Goal: Task Accomplishment & Management: Complete application form

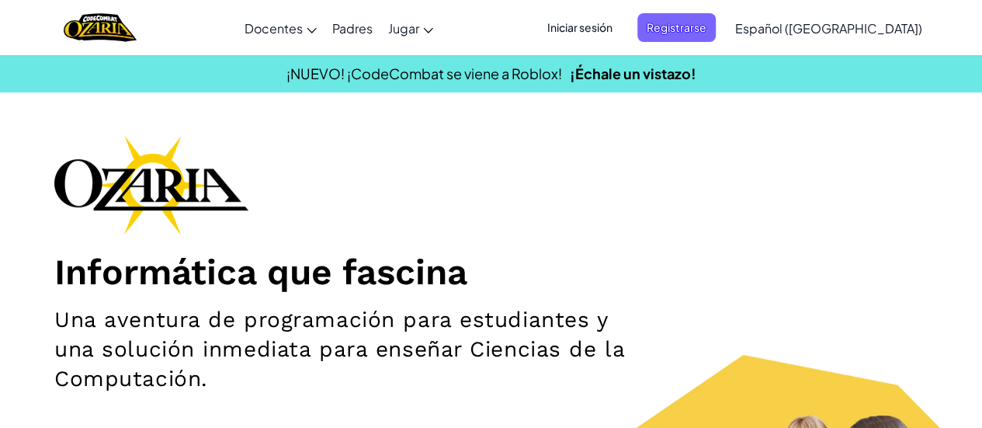
click at [617, 26] on span "Iniciar sesión" at bounding box center [580, 27] width 84 height 29
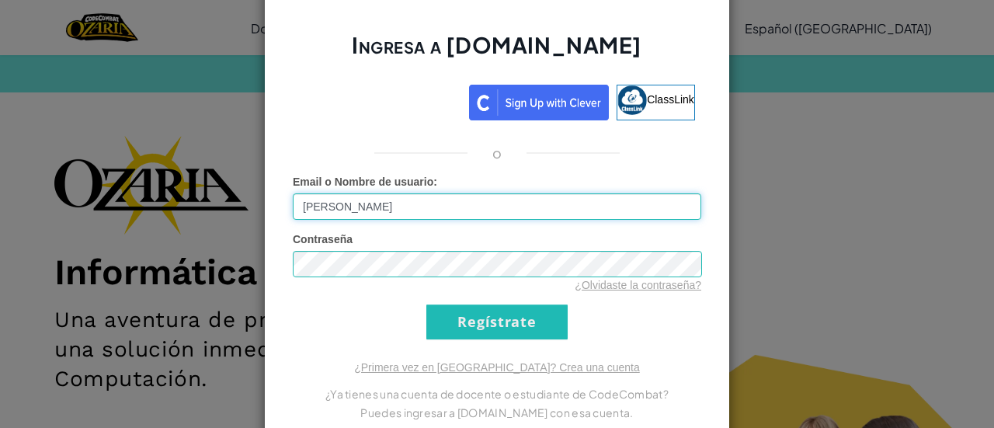
drag, startPoint x: 458, startPoint y: 214, endPoint x: 228, endPoint y: 228, distance: 230.3
click at [228, 228] on div "Ingresa a [DOMAIN_NAME] ClassLink o Error desconocido. Email o Nombre de usuari…" at bounding box center [497, 214] width 994 height 428
drag, startPoint x: 370, startPoint y: 203, endPoint x: 219, endPoint y: 212, distance: 151.7
click at [219, 212] on div "Ingresa a [DOMAIN_NAME] ClassLink o Error desconocido. Email o Nombre de usuari…" at bounding box center [497, 214] width 994 height 428
type input "J"
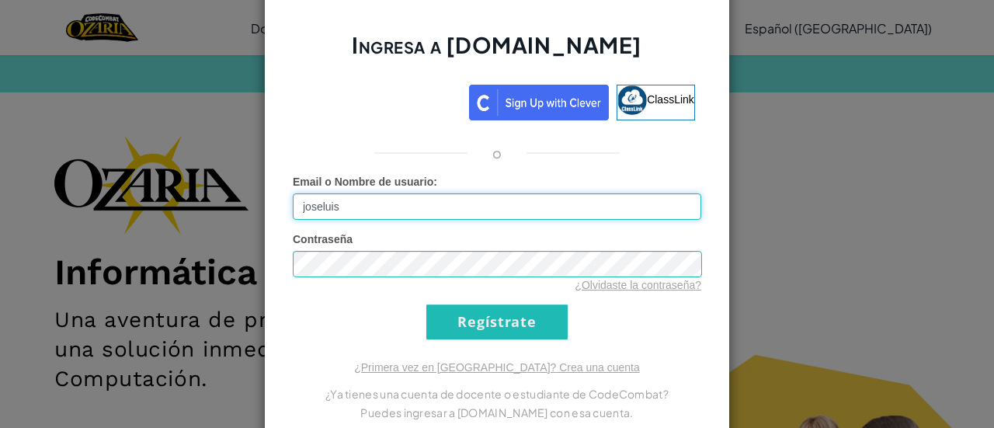
type input "[EMAIL_ADDRESS][DOMAIN_NAME]"
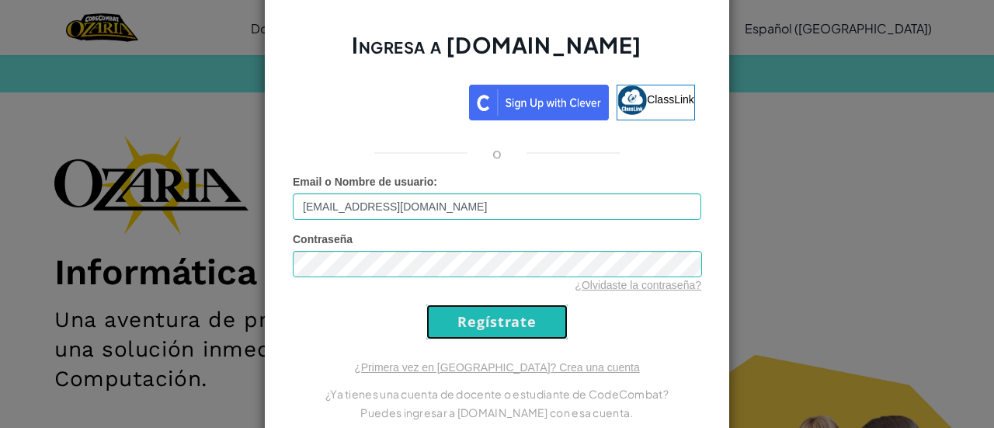
click at [554, 313] on input "Regístrate" at bounding box center [496, 321] width 141 height 35
